Goal: Task Accomplishment & Management: Complete application form

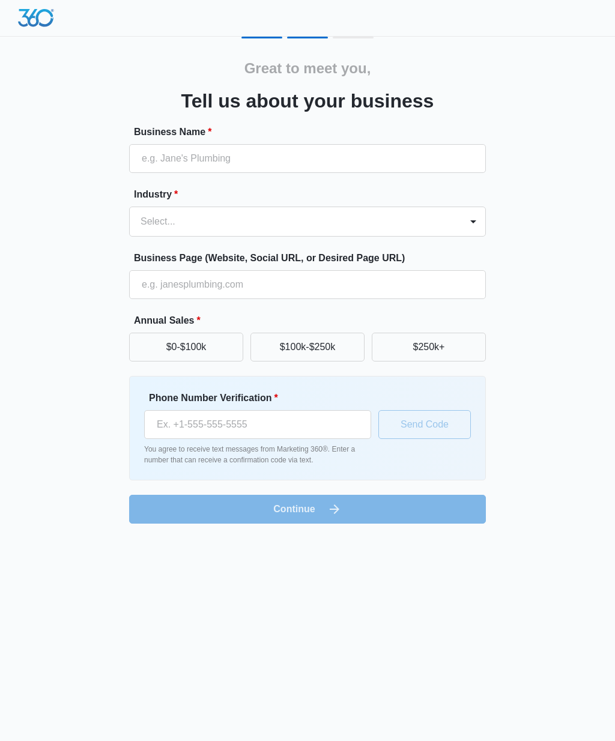
click at [171, 346] on button "$0-$100k" at bounding box center [186, 347] width 114 height 29
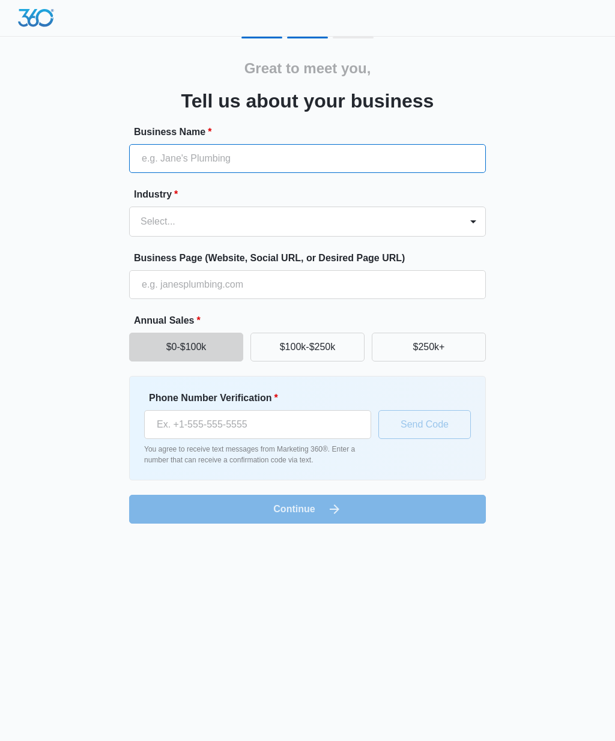
click at [178, 172] on input "Business Name *" at bounding box center [307, 158] width 357 height 29
type input "KW Consulting and Design"
type input "[PHONE_NUMBER]"
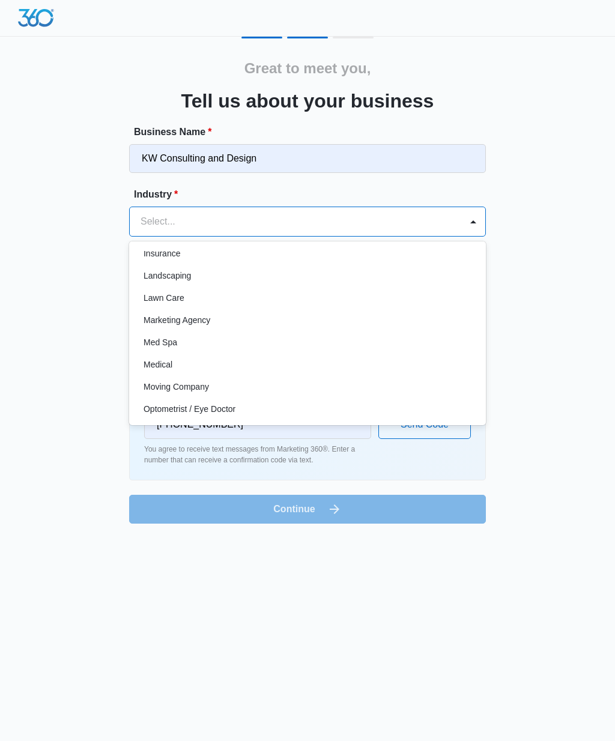
scroll to position [541, 0]
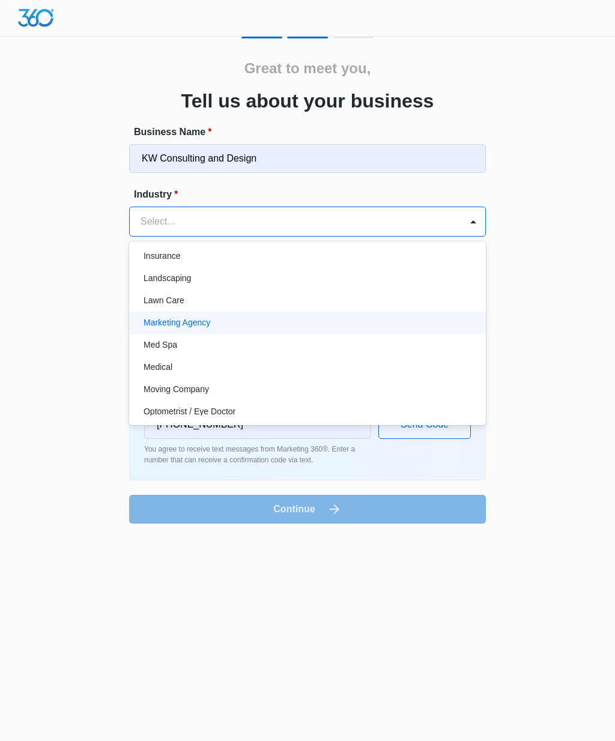
click at [158, 325] on p "Marketing Agency" at bounding box center [176, 322] width 67 height 13
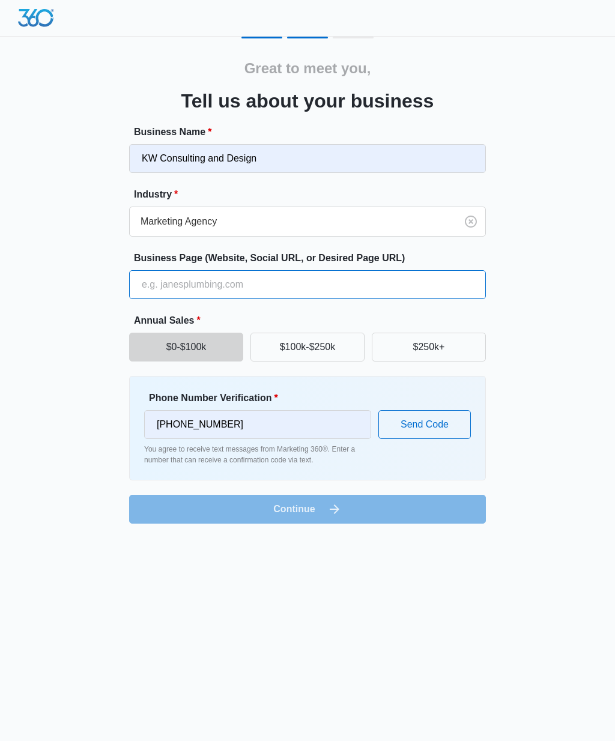
click at [149, 298] on input "Business Page (Website, Social URL, or Desired Page URL)" at bounding box center [307, 284] width 357 height 29
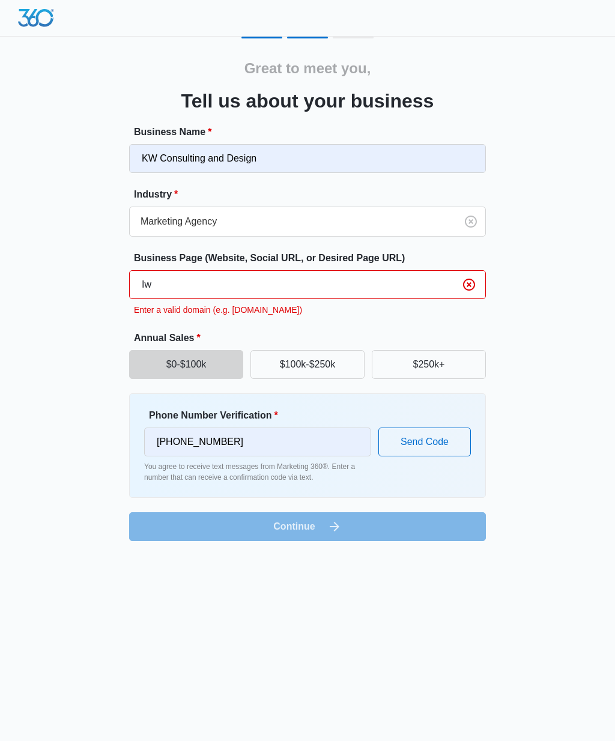
type input "I"
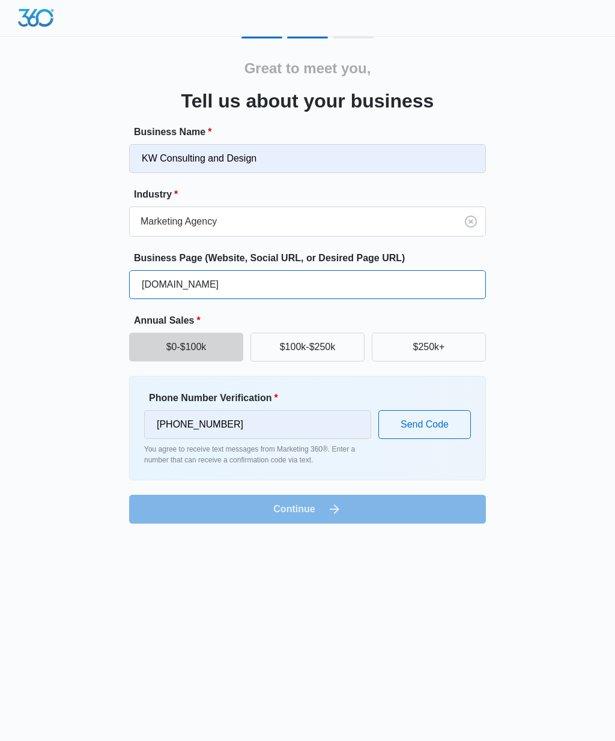
type input "[DOMAIN_NAME]"
click at [434, 434] on button "Send Code" at bounding box center [424, 424] width 92 height 29
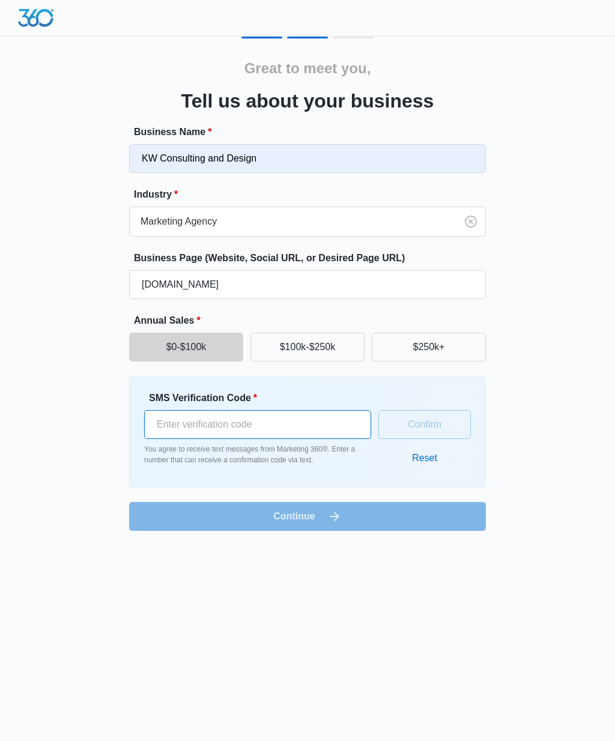
click at [184, 418] on input "SMS Verification Code *" at bounding box center [257, 424] width 227 height 29
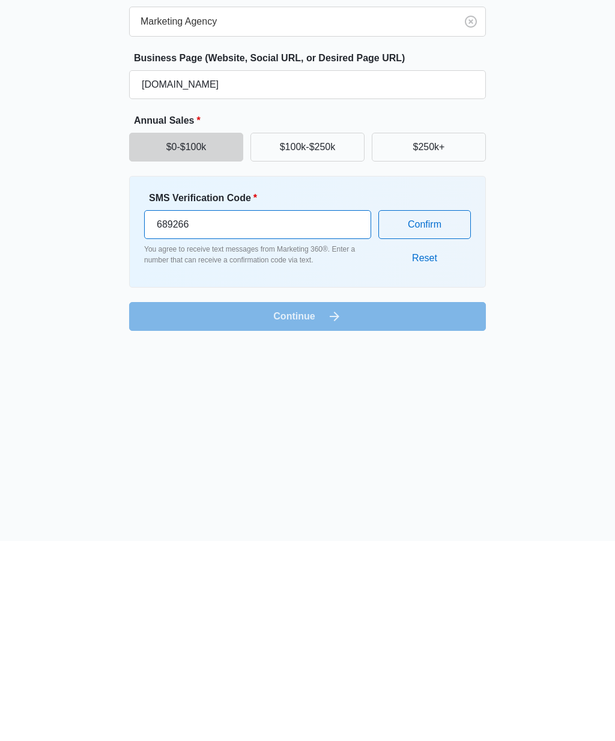
type input "689266"
click at [251, 313] on form "Business Name * KW Consulting and Design Industry * Marketing Agency Business P…" at bounding box center [307, 328] width 357 height 406
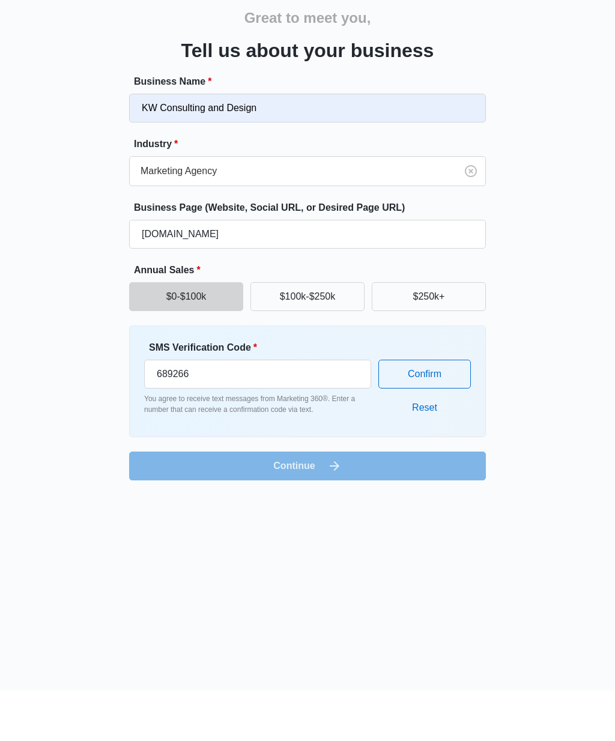
click at [408, 410] on button "Confirm" at bounding box center [424, 424] width 92 height 29
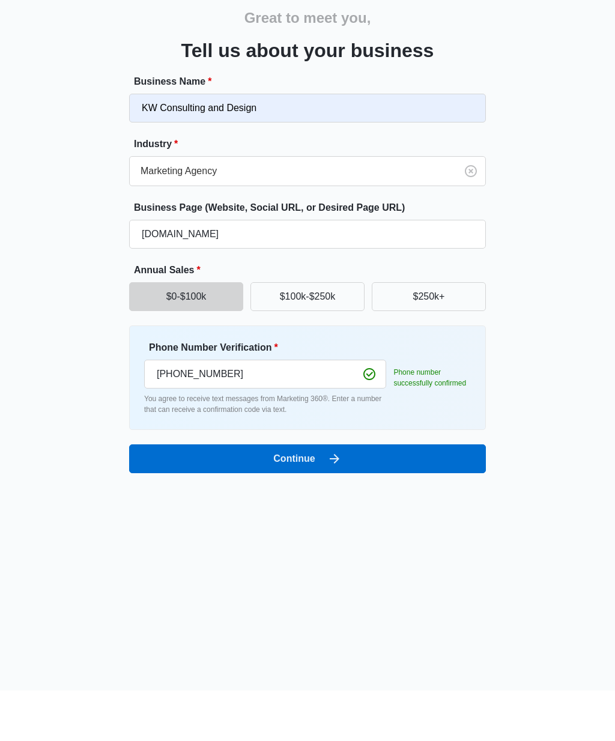
click at [286, 495] on button "Continue" at bounding box center [307, 509] width 357 height 29
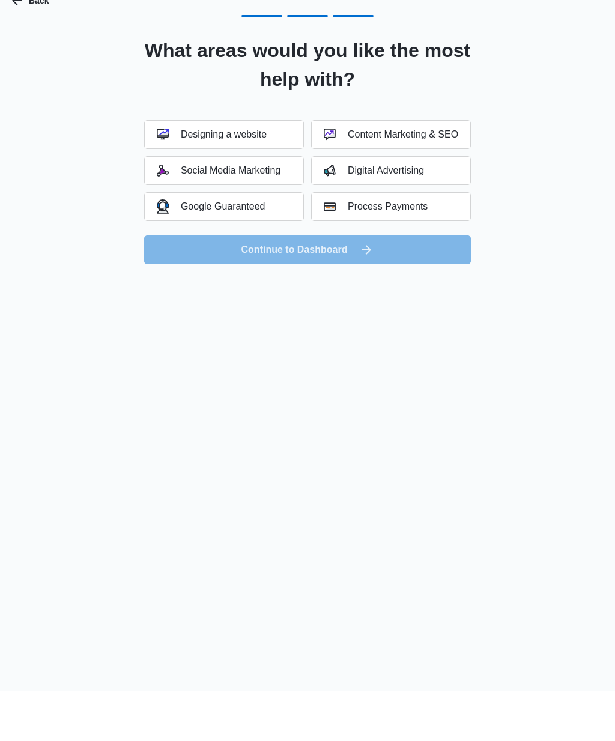
click at [195, 207] on button "Social Media Marketing" at bounding box center [224, 221] width 160 height 29
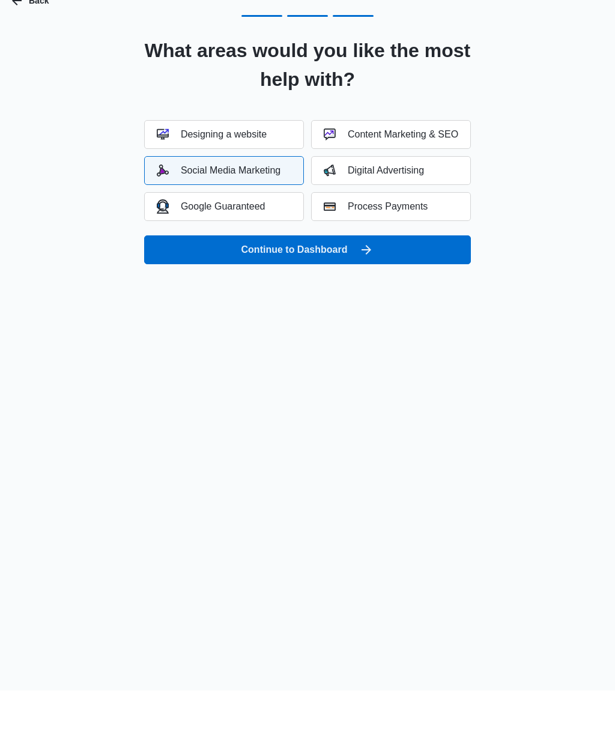
click at [375, 207] on button "Digital Advertising" at bounding box center [391, 221] width 160 height 29
click at [310, 286] on button "Continue to Dashboard" at bounding box center [307, 300] width 327 height 29
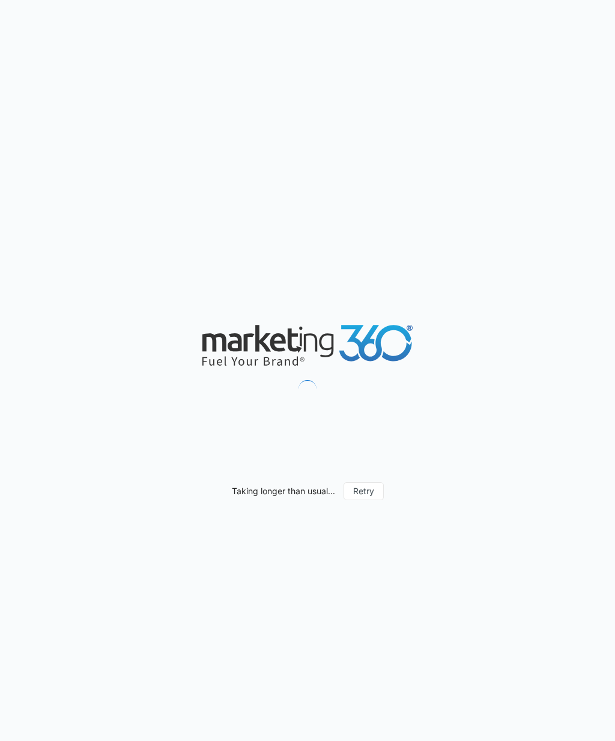
click at [553, 494] on div "Taking longer than usual... Retry" at bounding box center [307, 370] width 615 height 741
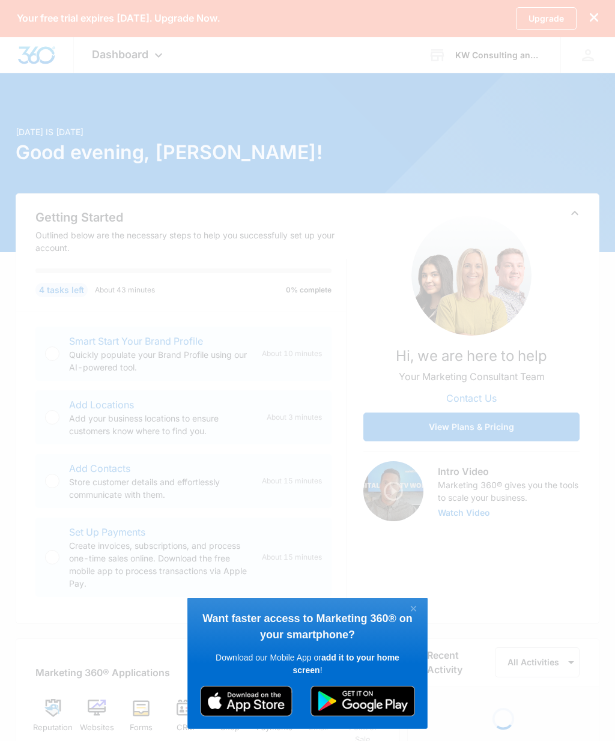
click at [415, 601] on link "×" at bounding box center [413, 609] width 21 height 16
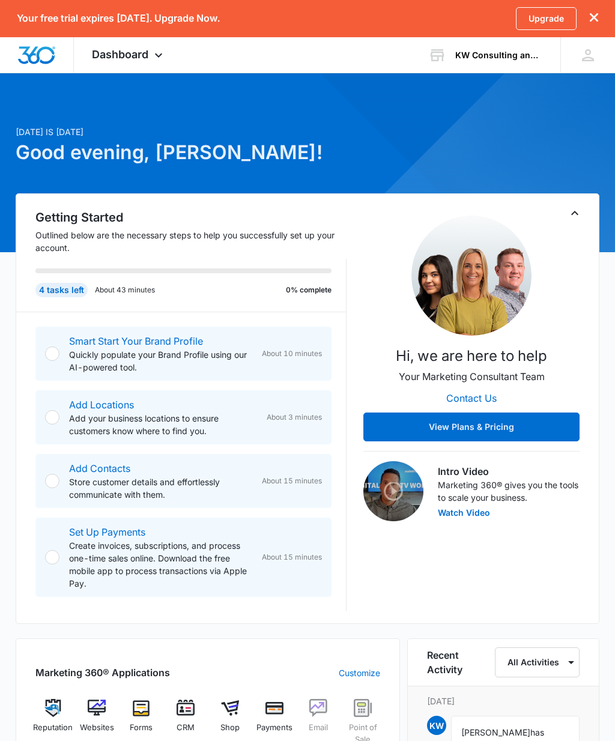
click at [138, 46] on div "Dashboard Apps Reputation Websites Forms CRM Email Shop Payments POS Ads Intell…" at bounding box center [129, 54] width 110 height 35
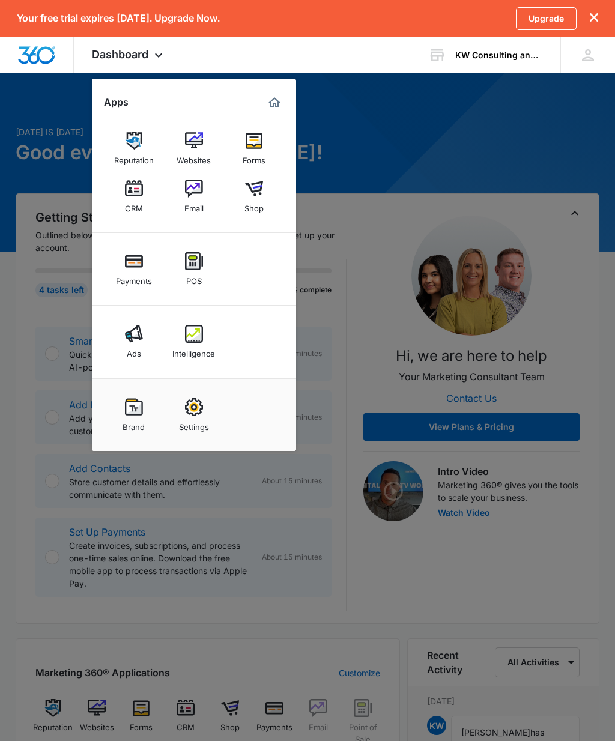
click at [136, 337] on img at bounding box center [134, 334] width 18 height 18
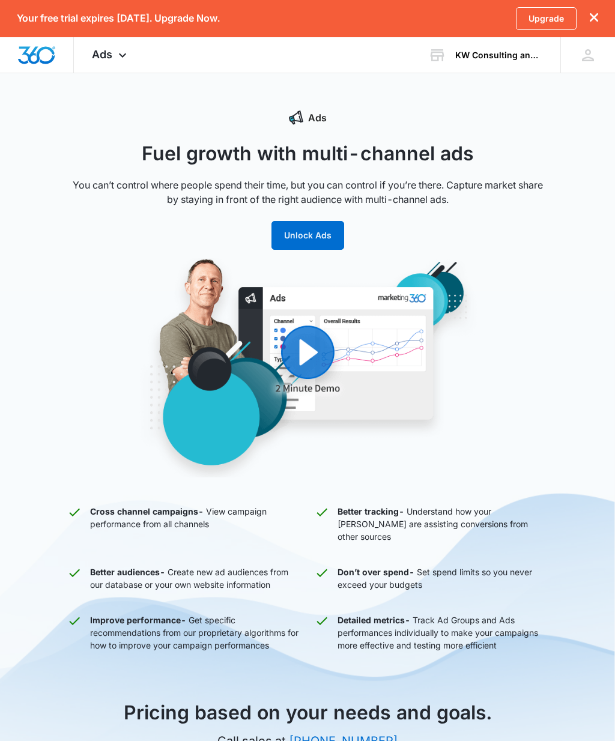
click at [300, 226] on button "Unlock Ads" at bounding box center [307, 235] width 73 height 29
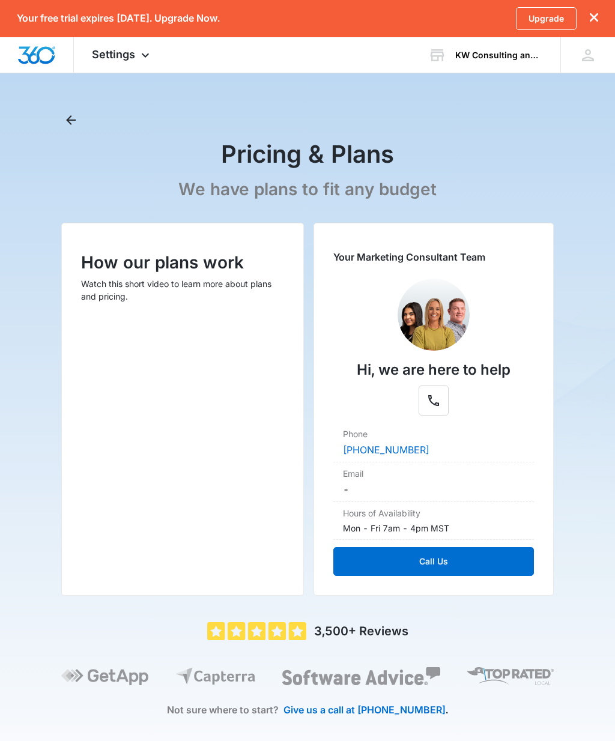
click at [217, 185] on p "We have plans to fit any budget" at bounding box center [307, 189] width 258 height 21
click at [506, 481] on div "Email -" at bounding box center [433, 482] width 200 height 40
click at [527, 486] on div "Email -" at bounding box center [433, 482] width 200 height 40
click at [109, 58] on span "Settings" at bounding box center [113, 54] width 43 height 13
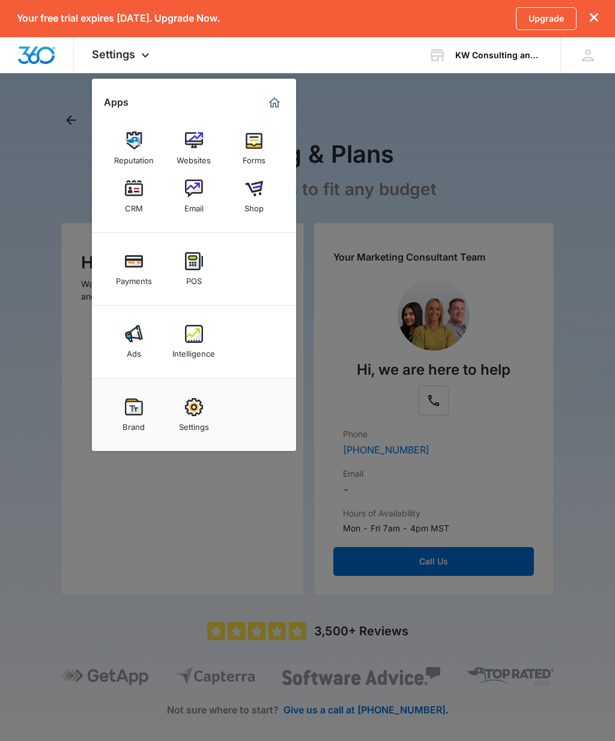
click at [190, 338] on img at bounding box center [194, 334] width 18 height 18
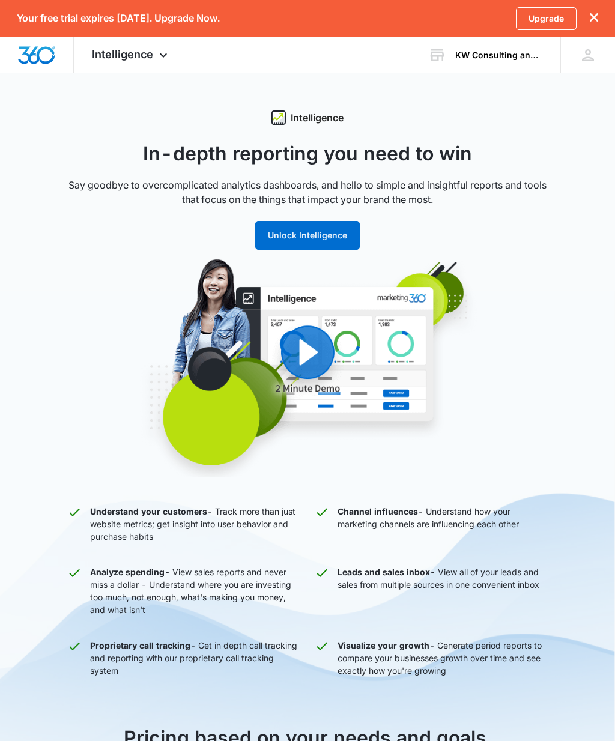
click at [442, 59] on icon at bounding box center [437, 56] width 14 height 10
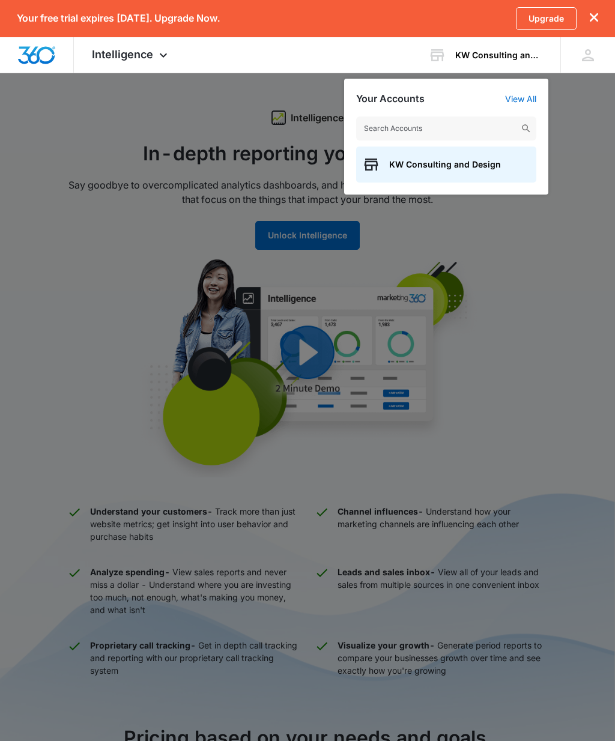
click at [571, 375] on div at bounding box center [307, 370] width 615 height 741
